Goal: Task Accomplishment & Management: Use online tool/utility

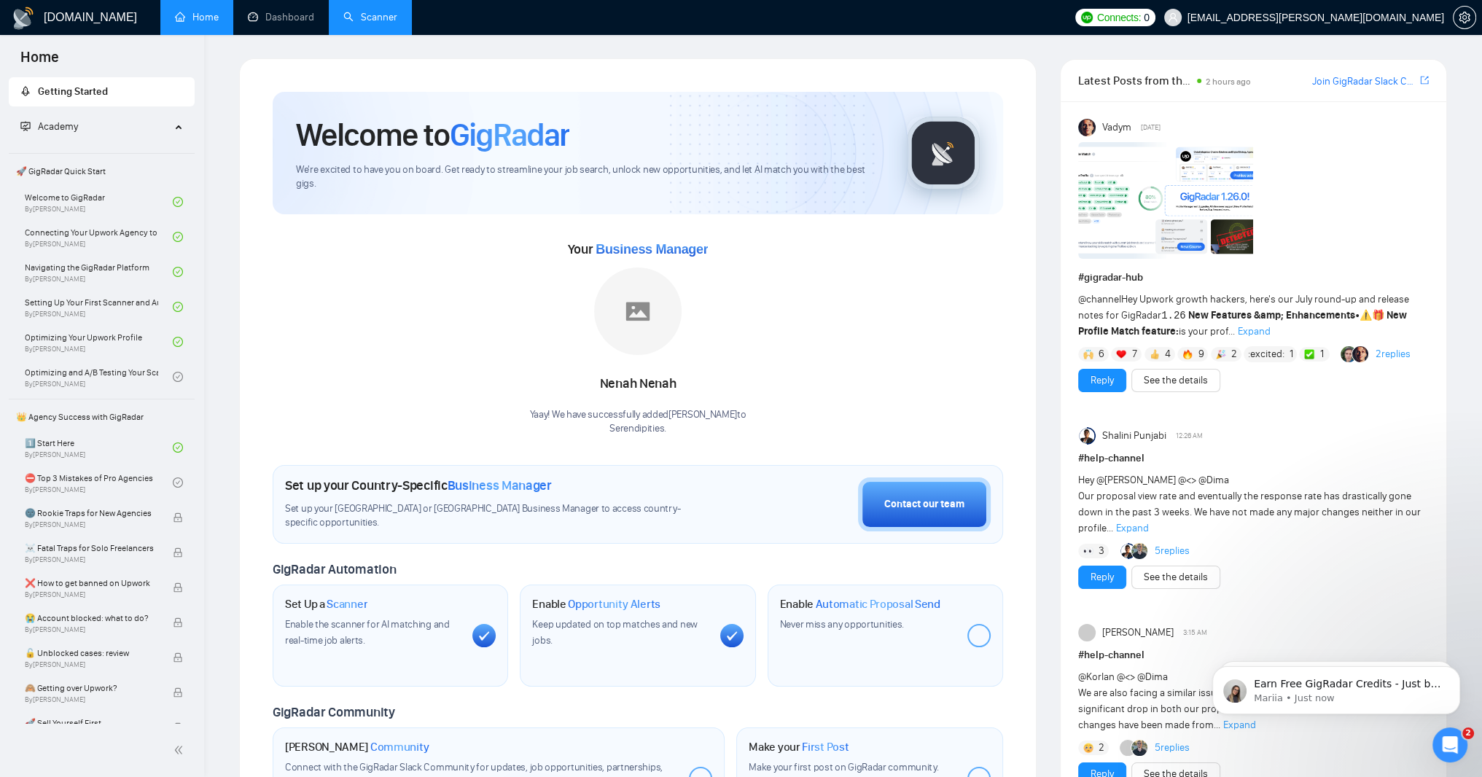
click at [397, 20] on link "Scanner" at bounding box center [370, 17] width 54 height 12
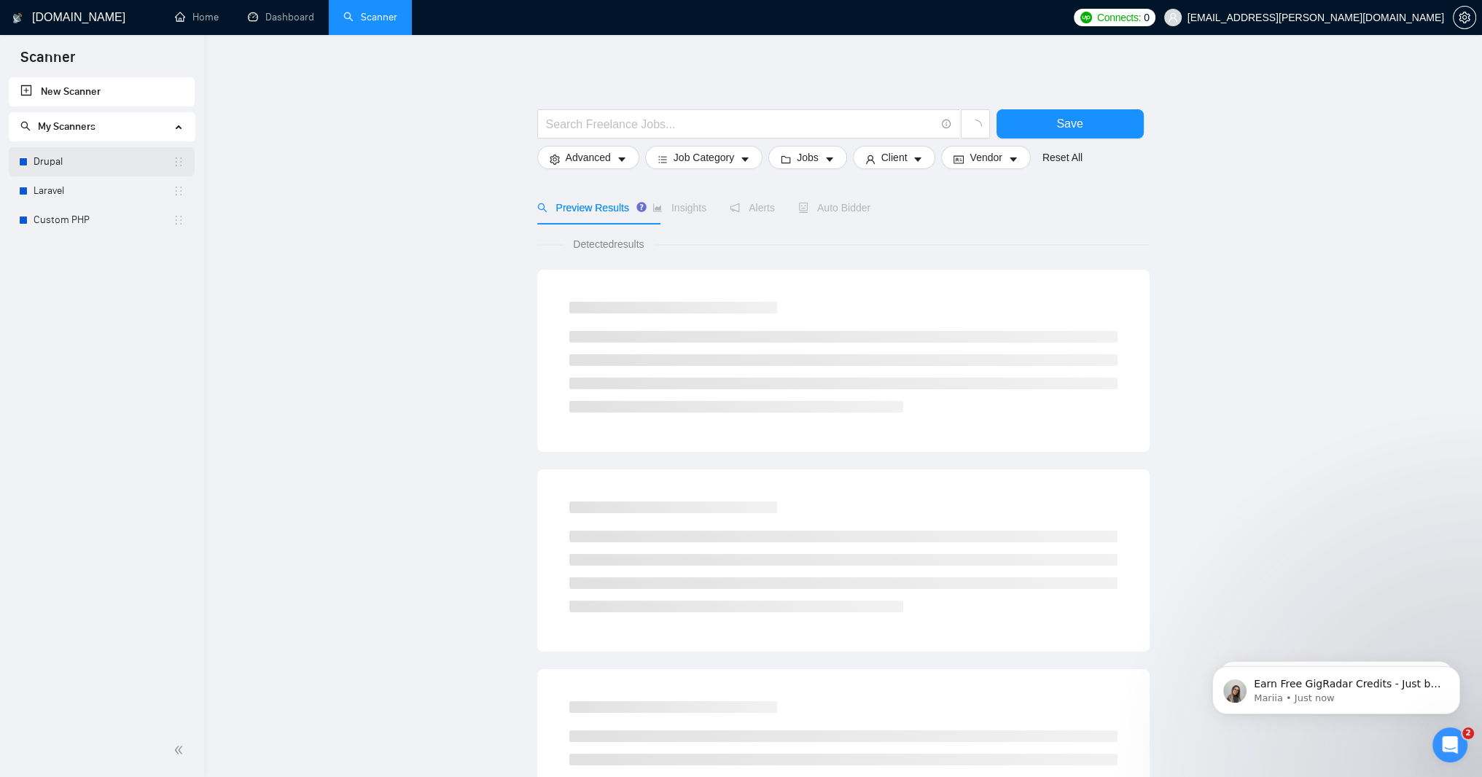
click at [60, 161] on link "Drupal" at bounding box center [103, 161] width 139 height 29
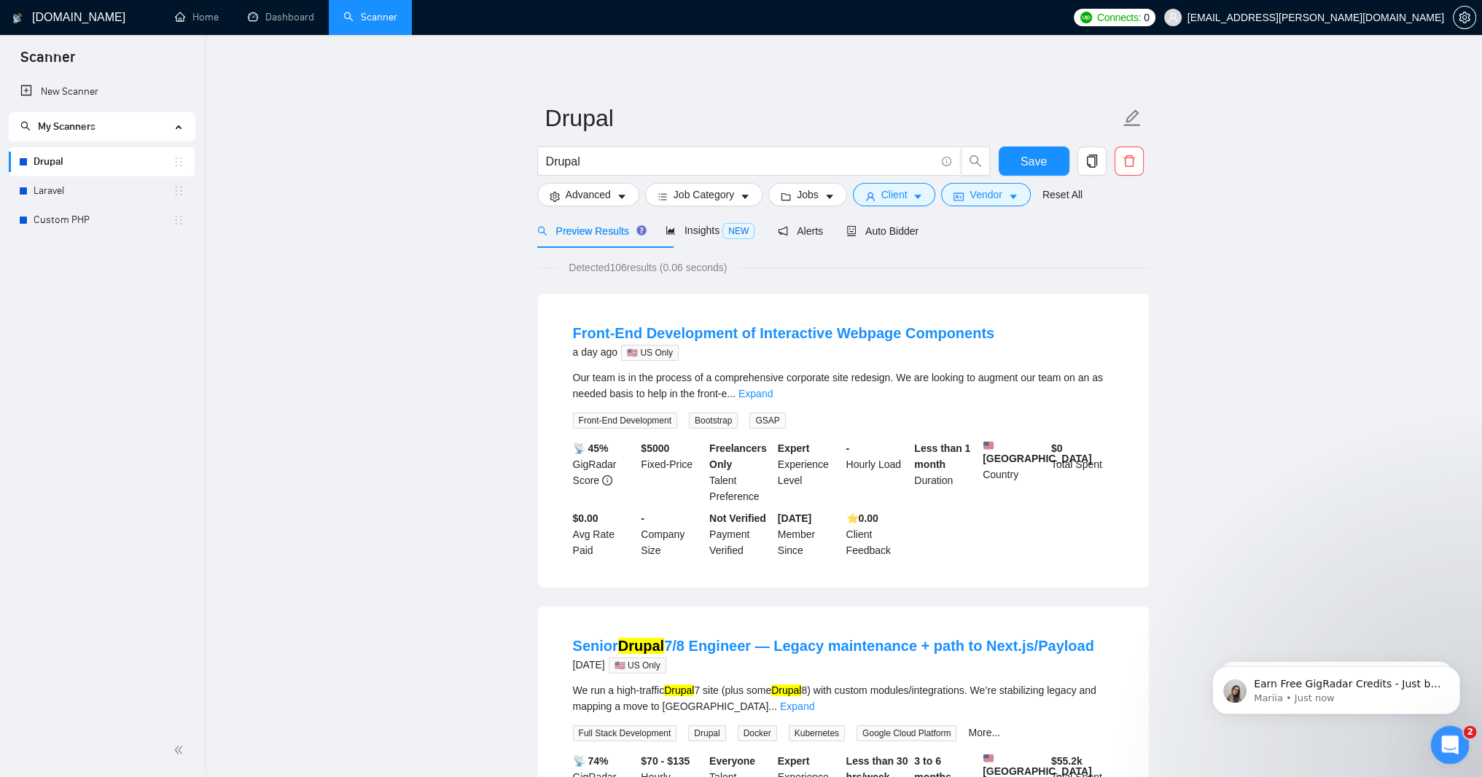
click at [1460, 745] on div "Open Intercom Messenger" at bounding box center [1448, 743] width 48 height 48
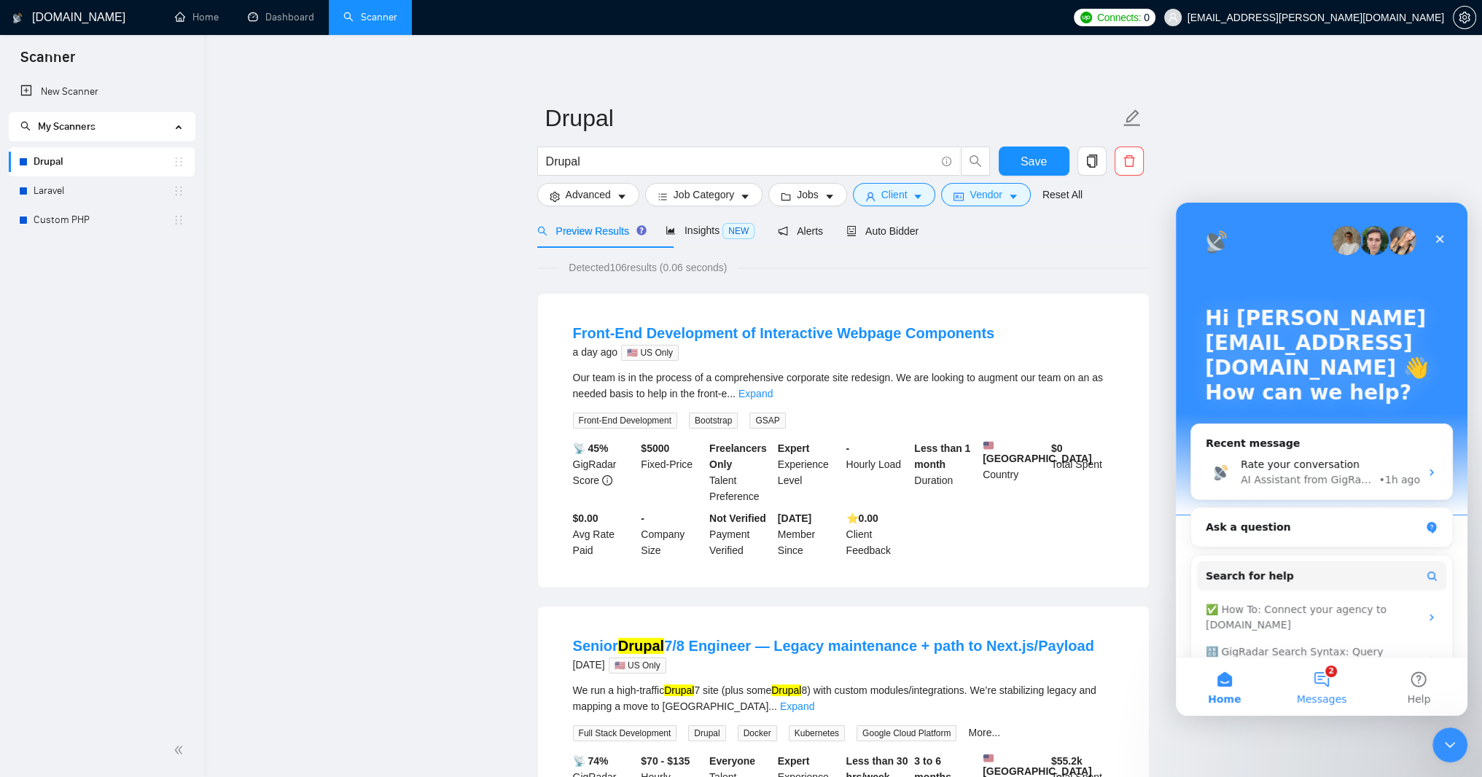
click at [1304, 676] on button "2 Messages" at bounding box center [1321, 687] width 97 height 58
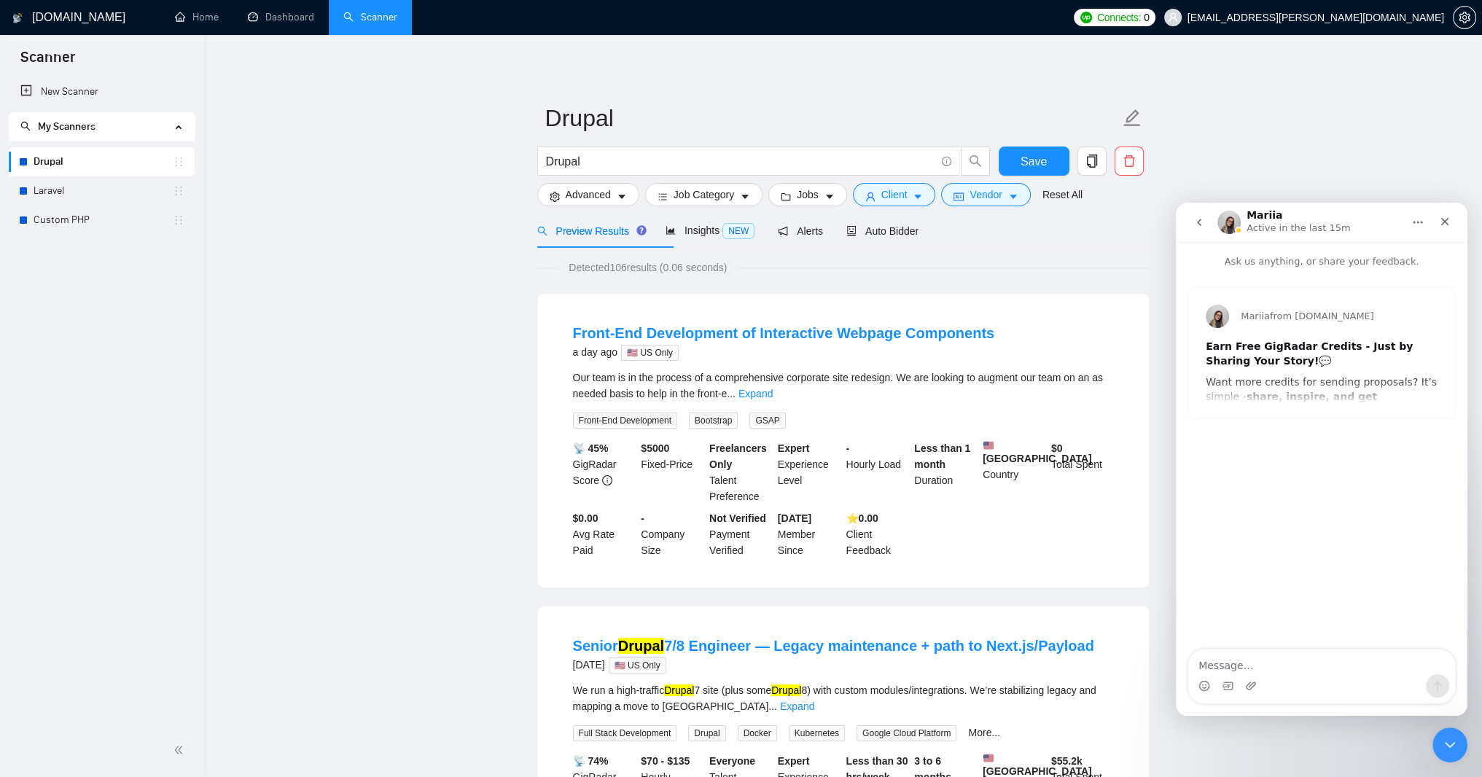
click at [1201, 222] on icon "go back" at bounding box center [1200, 223] width 12 height 12
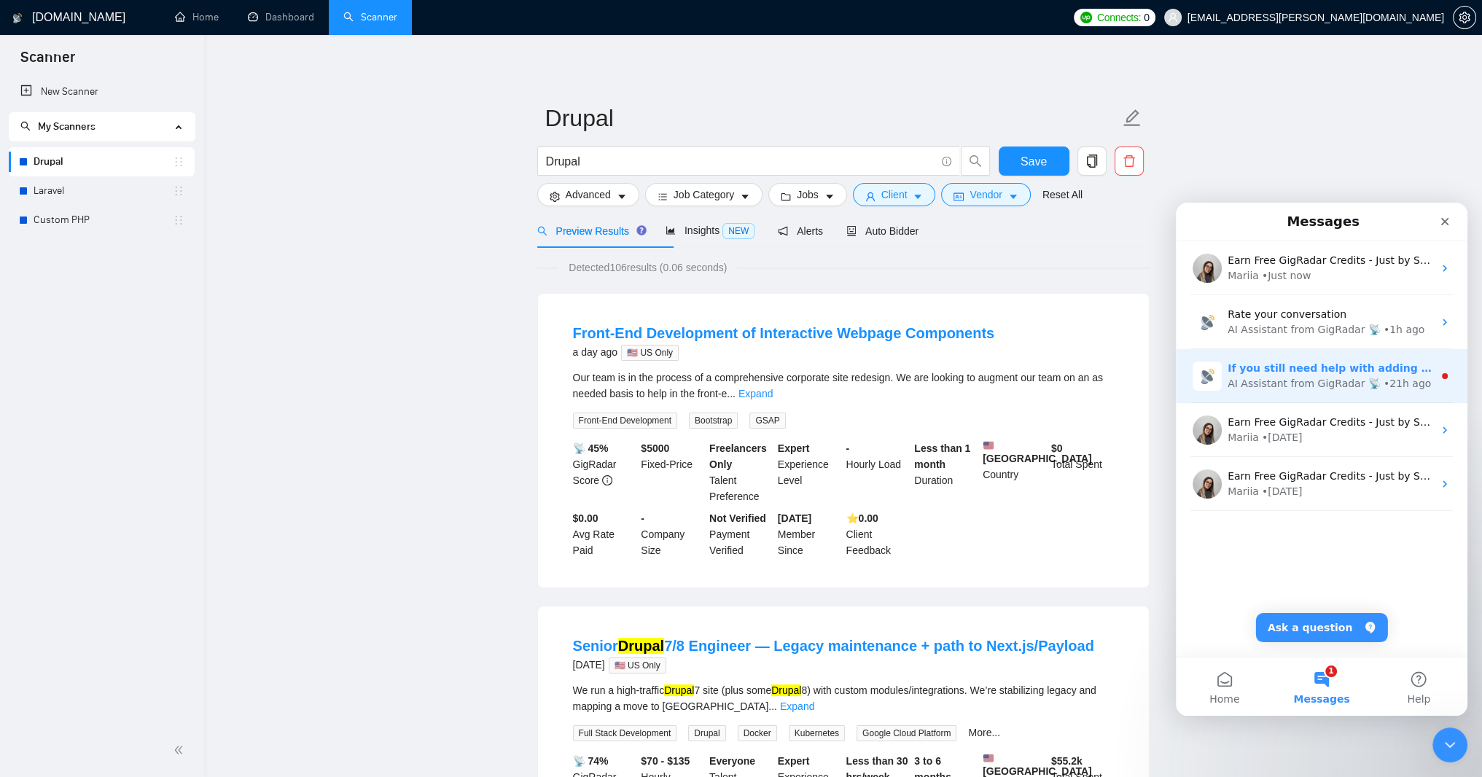
click at [1261, 386] on div "AI Assistant from GigRadar 📡" at bounding box center [1304, 383] width 153 height 15
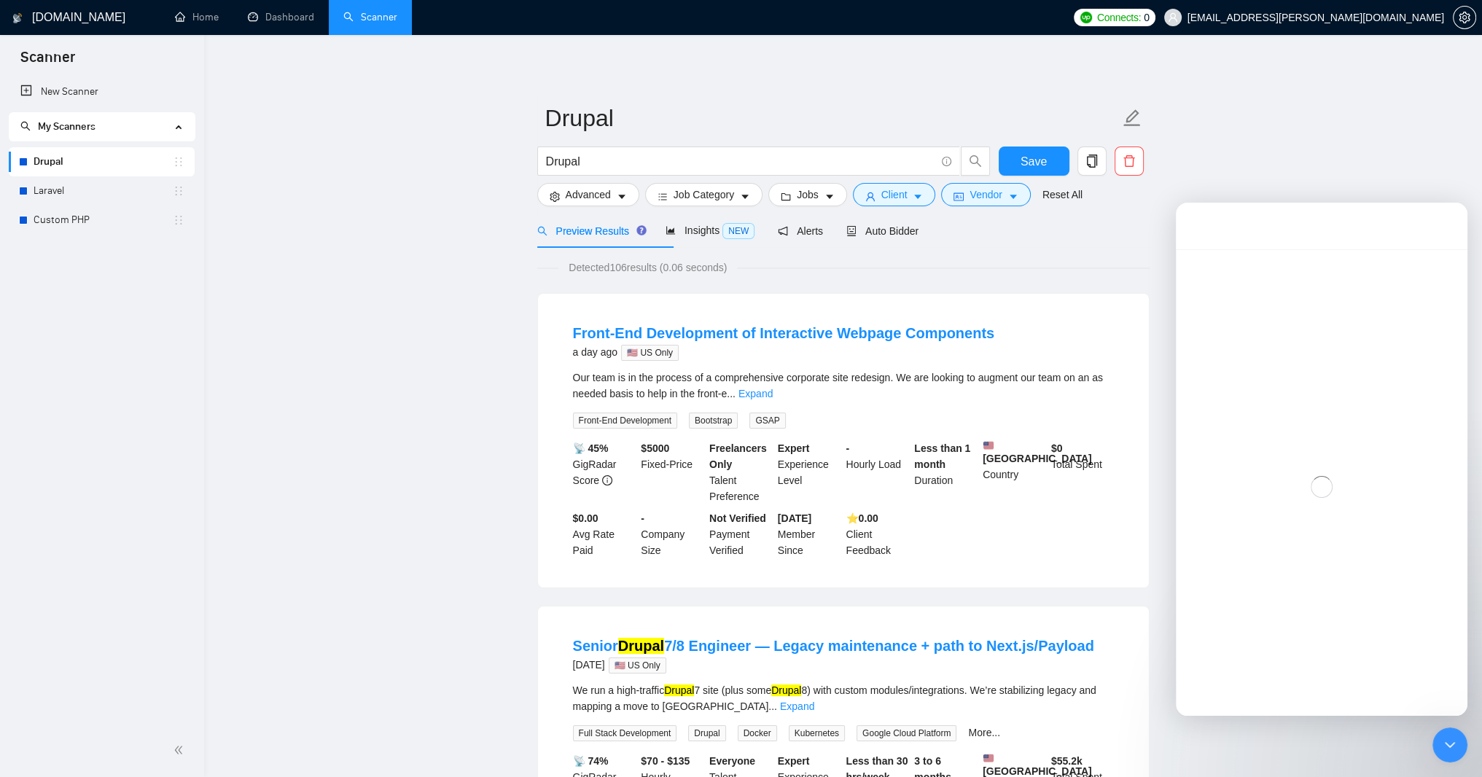
scroll to position [17, 0]
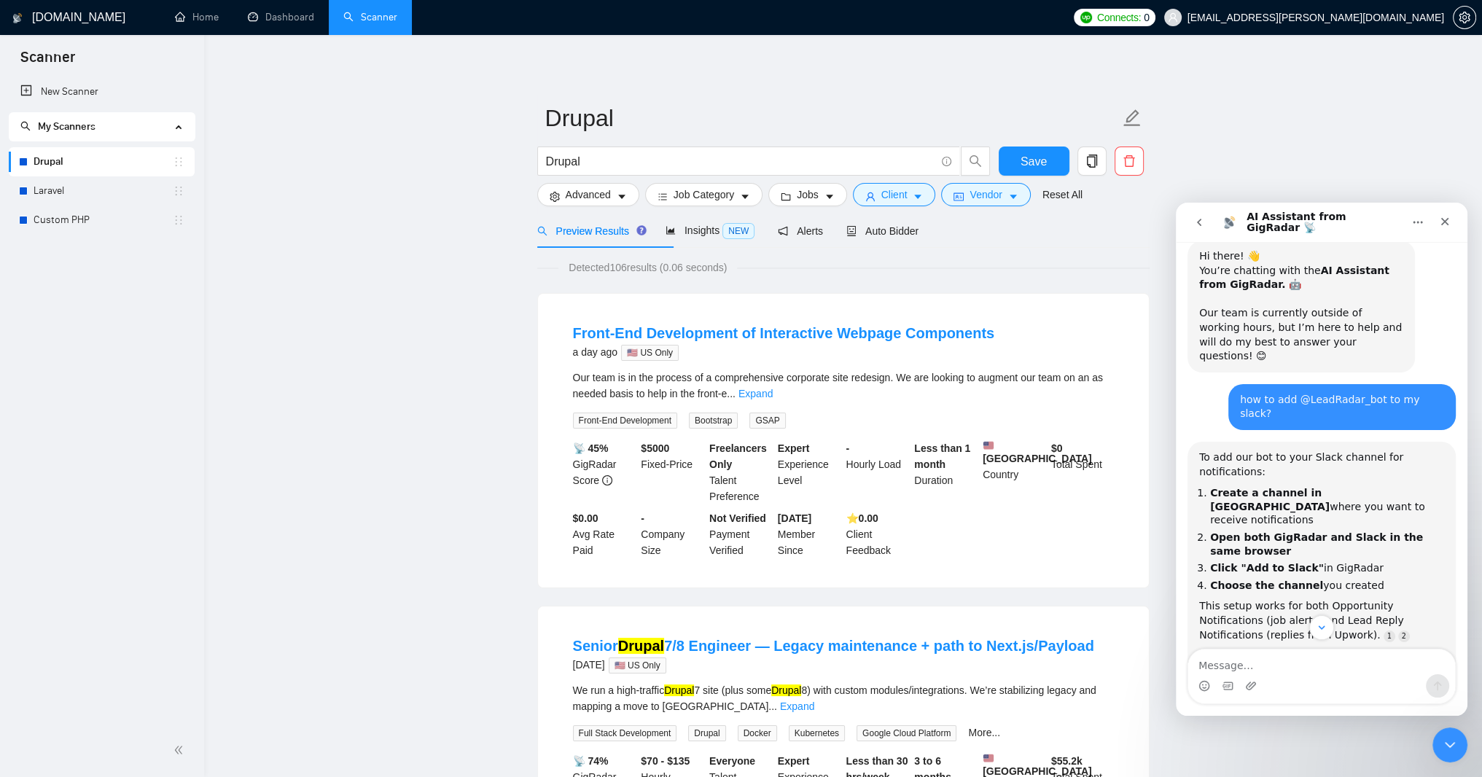
click at [1205, 227] on icon "go back" at bounding box center [1200, 223] width 12 height 12
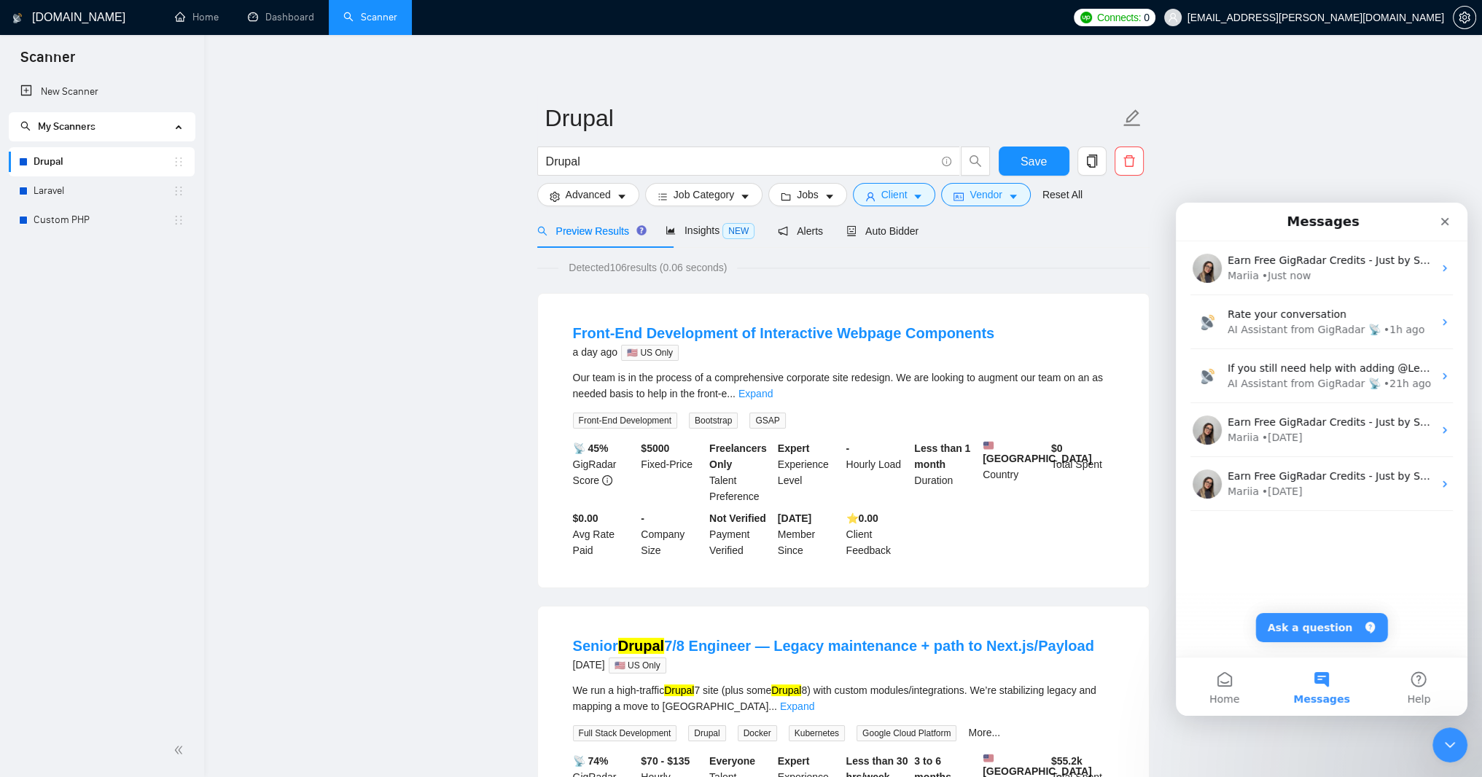
scroll to position [0, 0]
click at [1216, 686] on button "Home" at bounding box center [1224, 687] width 97 height 58
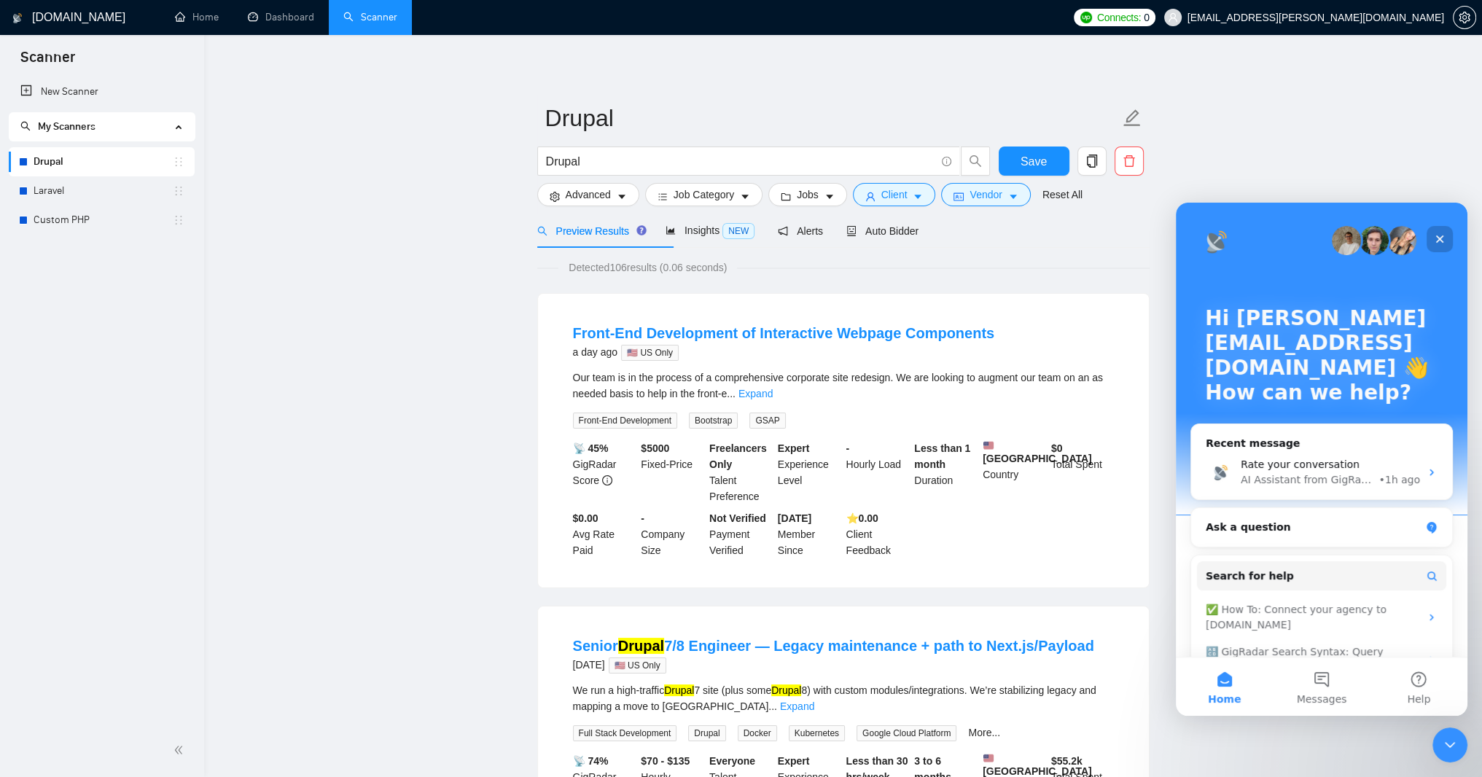
click at [1436, 233] on div "Close" at bounding box center [1440, 239] width 26 height 26
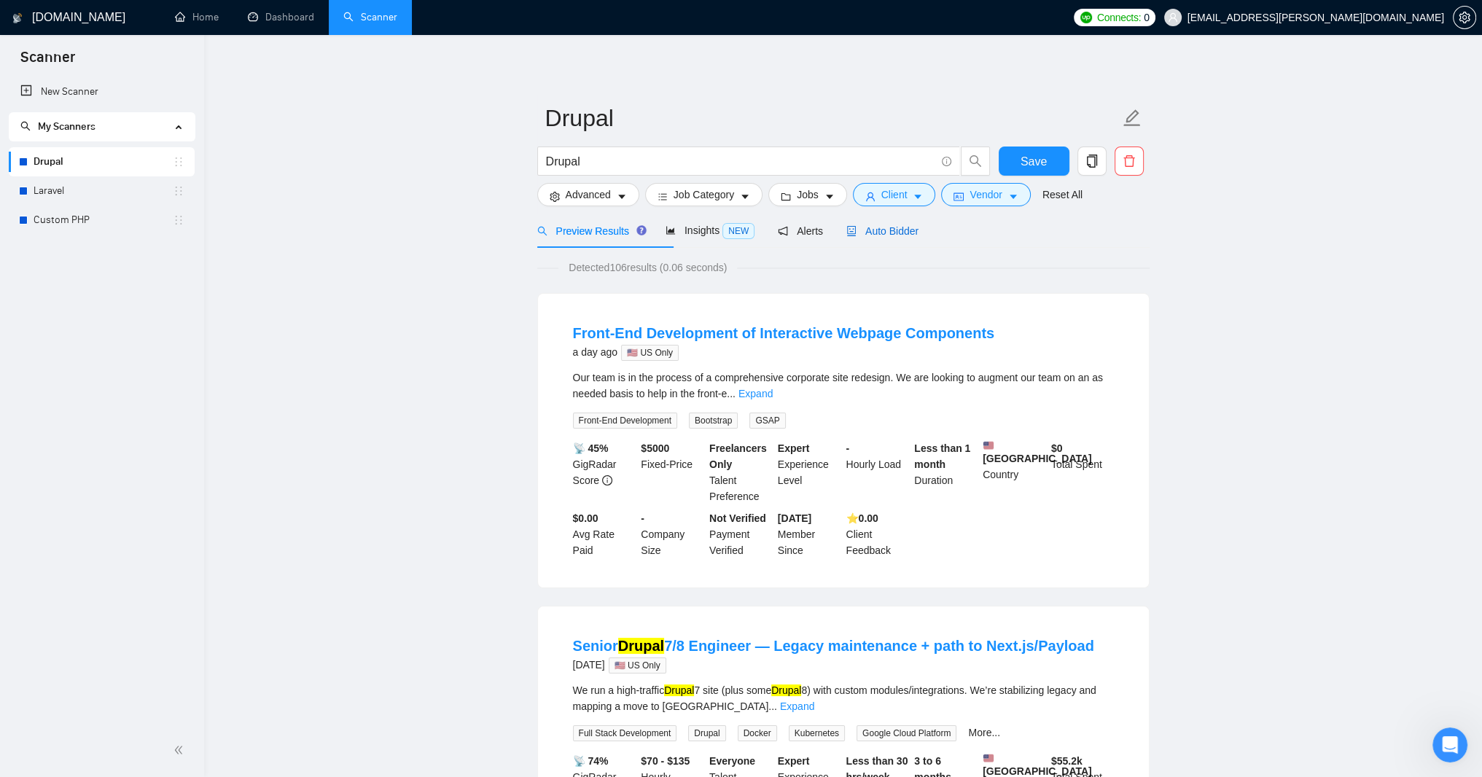
click at [919, 237] on span "Auto Bidder" at bounding box center [883, 231] width 72 height 12
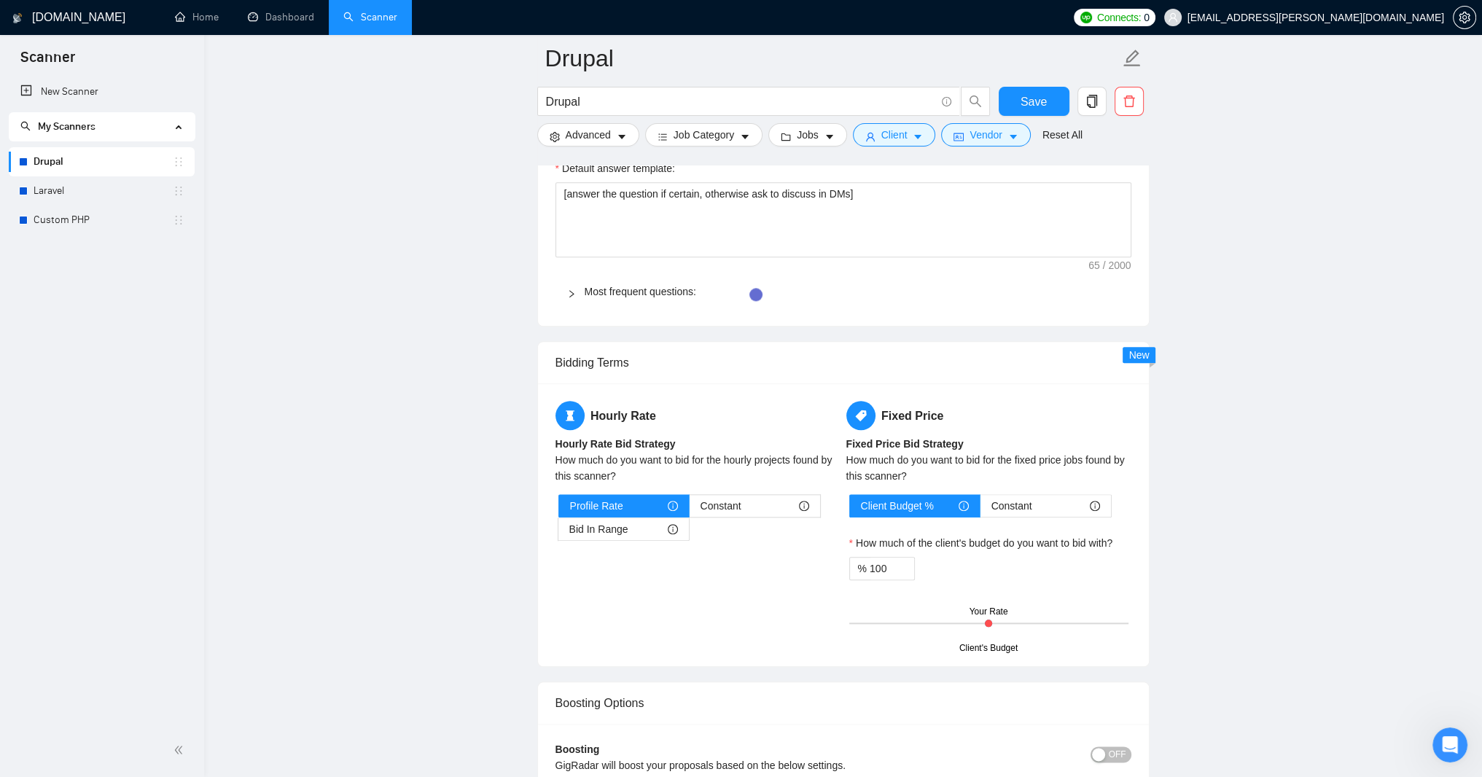
scroll to position [2106, 0]
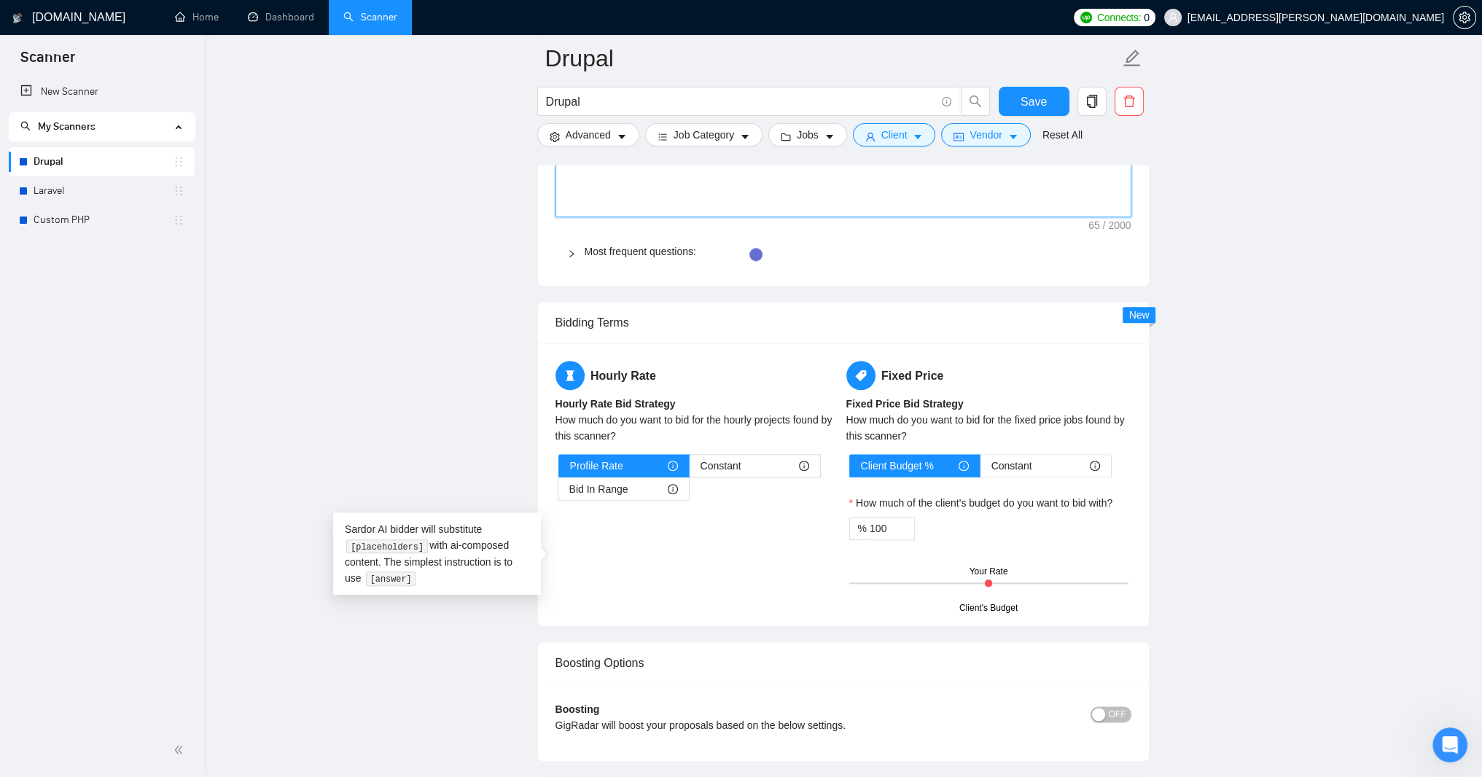
click at [661, 217] on textarea "[answer the question if certain, otherwise ask to discuss in DMs]" at bounding box center [844, 179] width 576 height 75
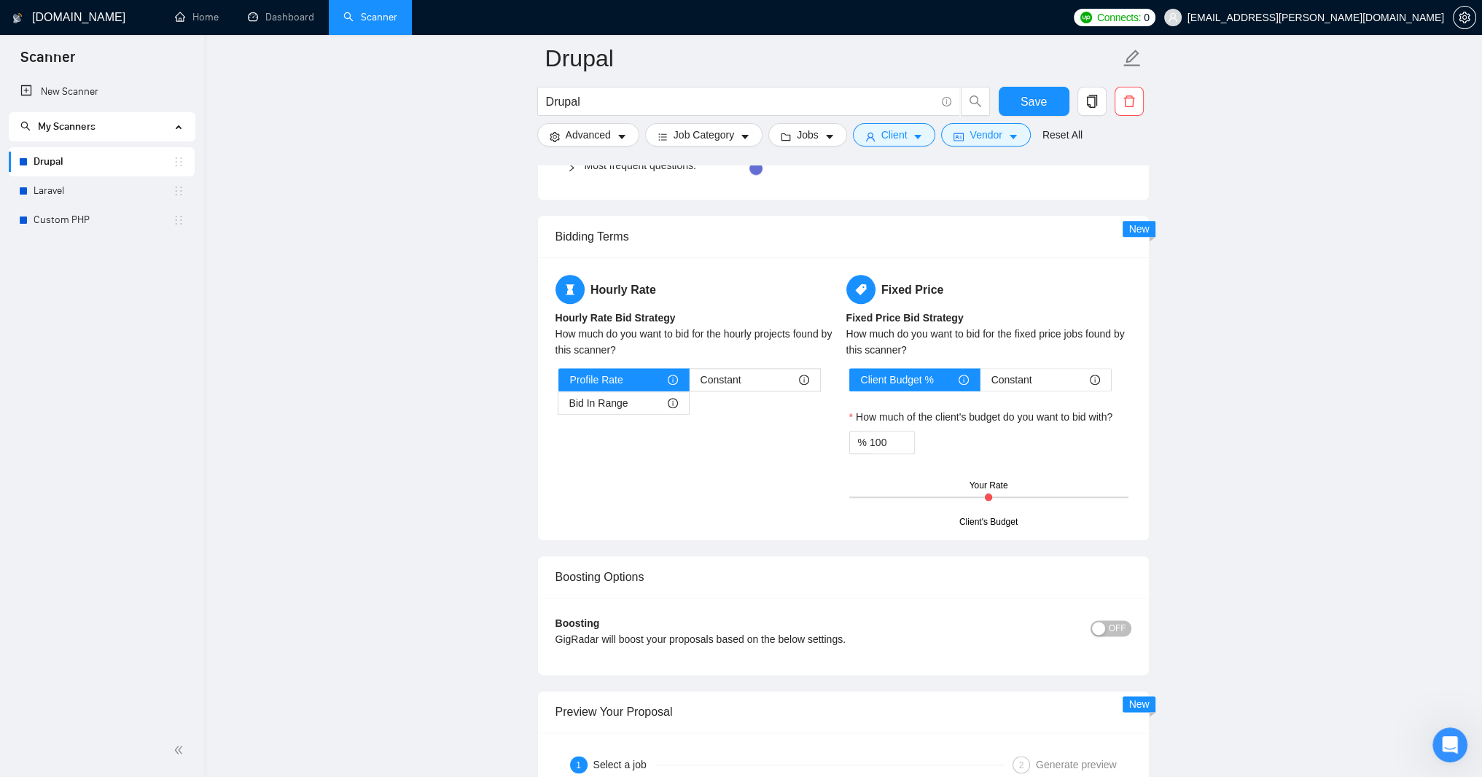
scroll to position [2193, 0]
click at [650, 170] on link "Most frequent questions:" at bounding box center [641, 164] width 112 height 12
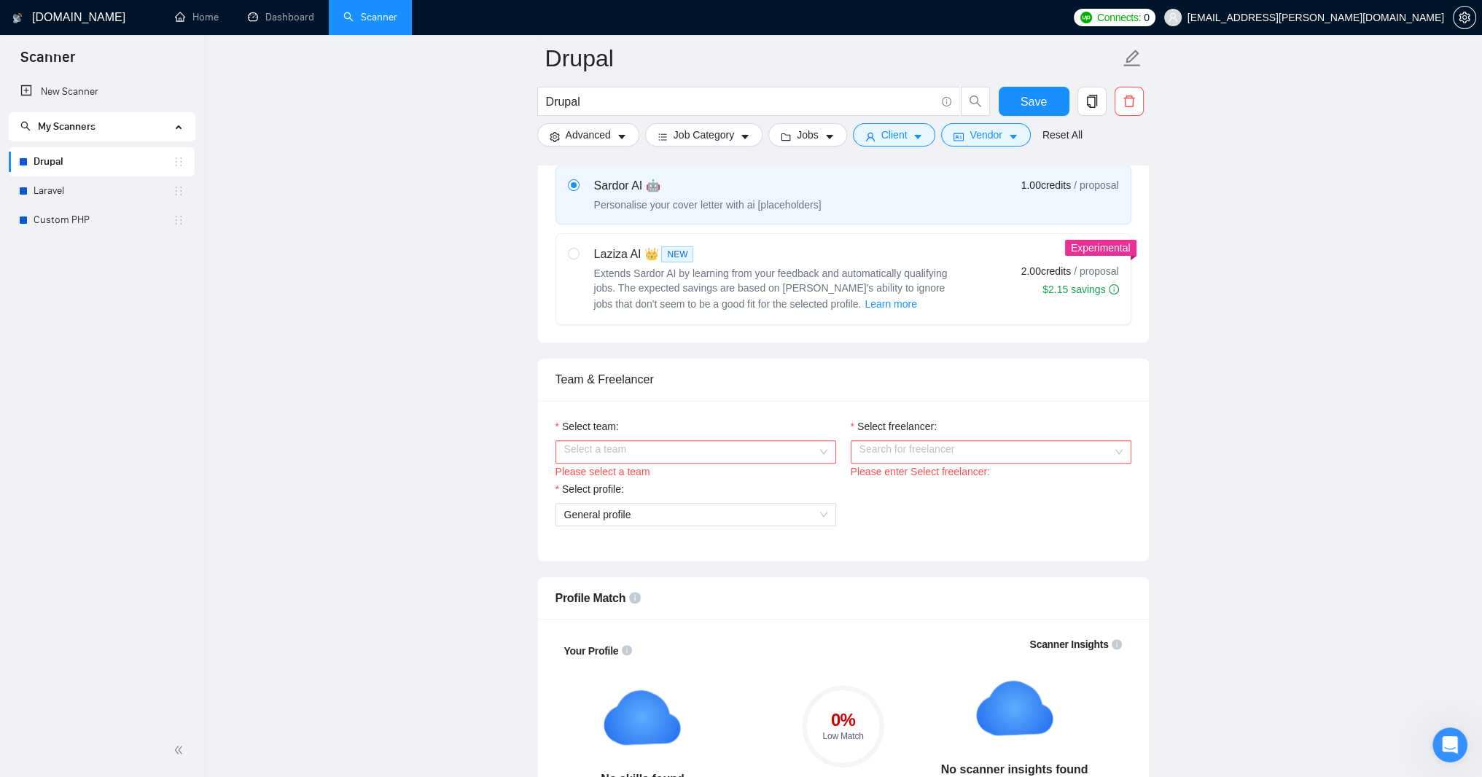
scroll to position [531, 0]
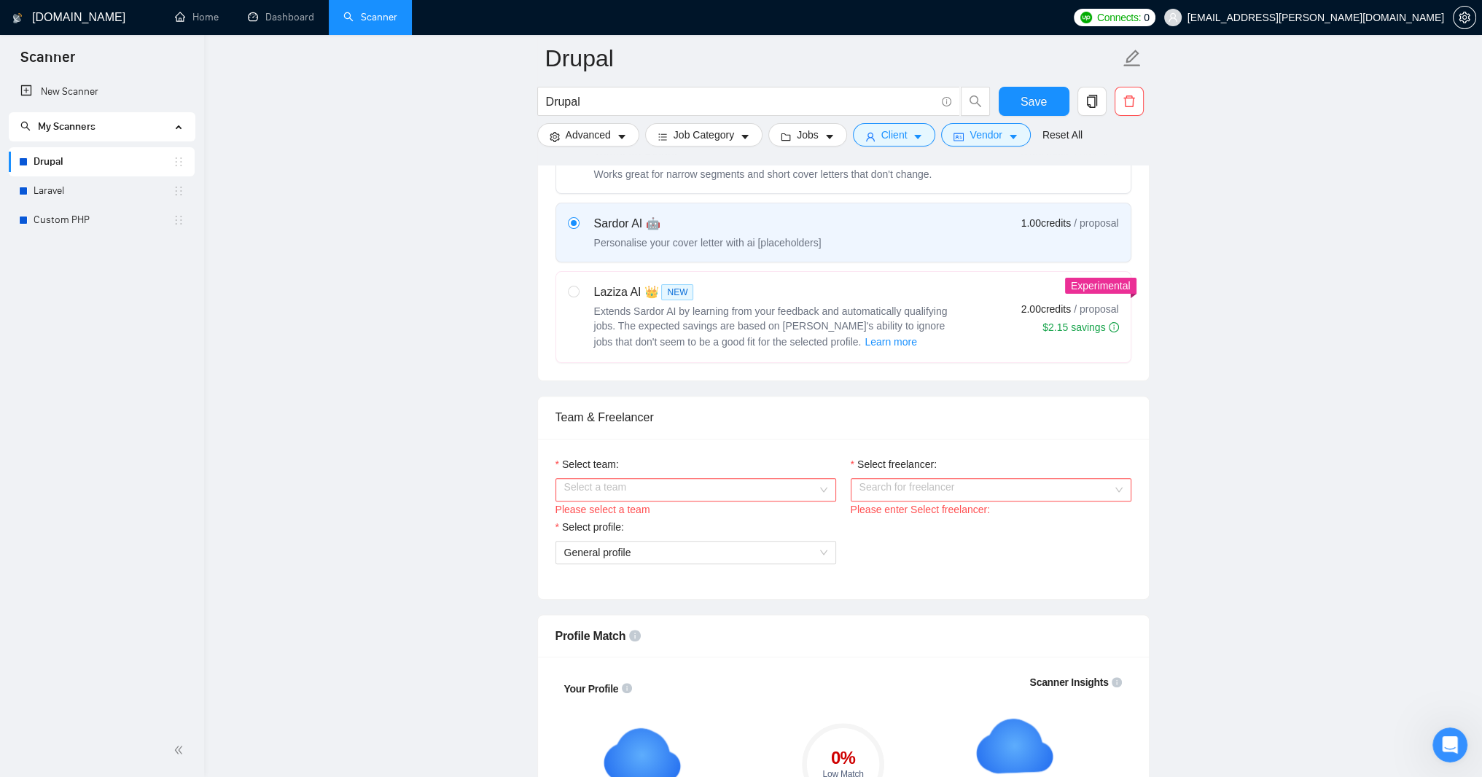
click at [93, 20] on h1 "[DOMAIN_NAME]" at bounding box center [78, 17] width 93 height 35
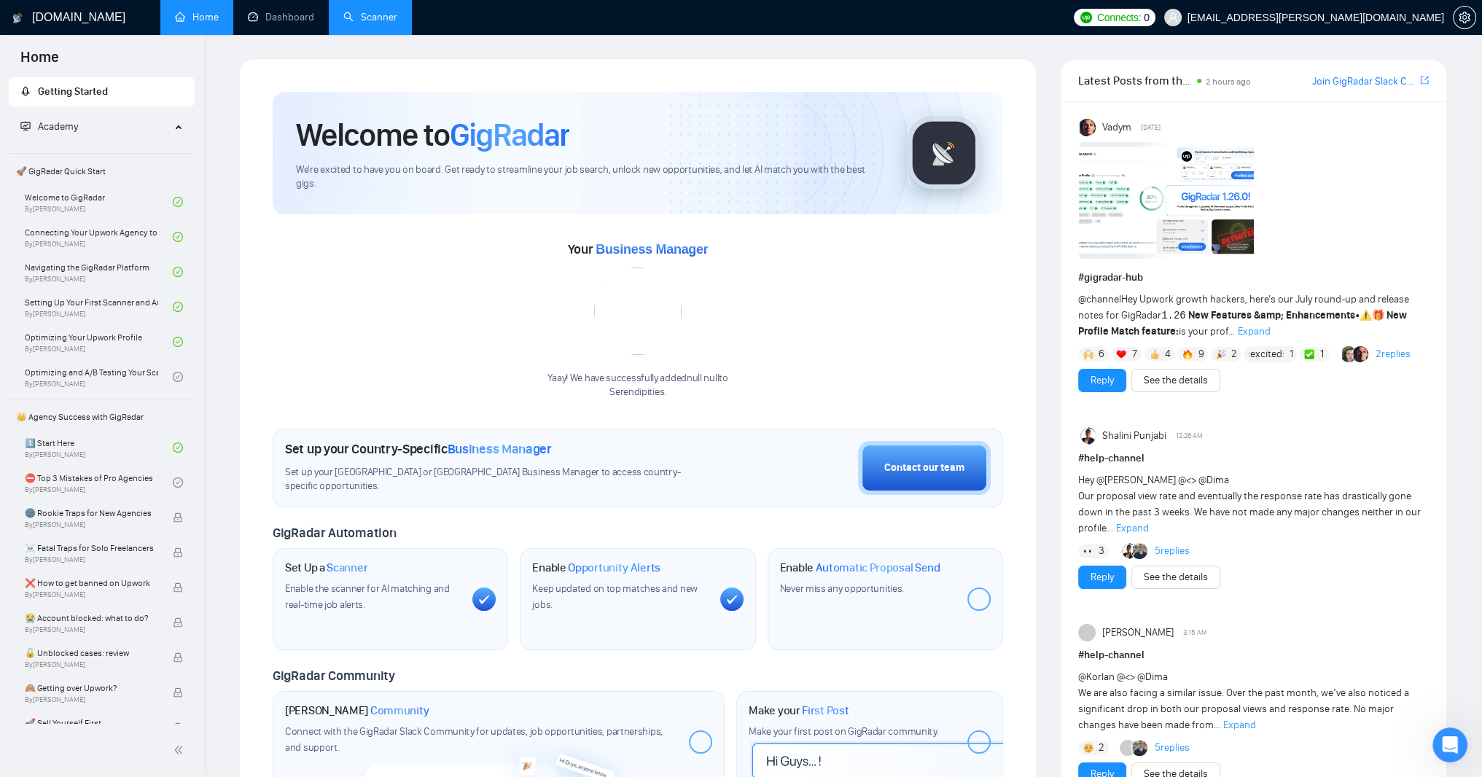
click at [219, 23] on link "Home" at bounding box center [197, 17] width 44 height 12
